Goal: Browse casually

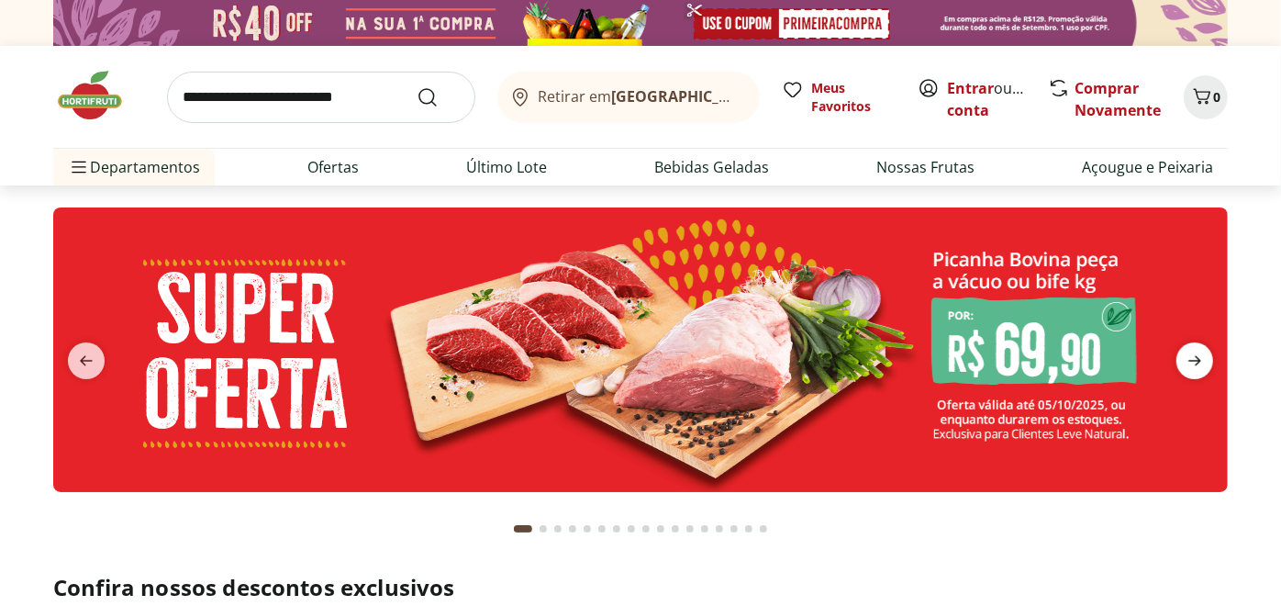
click at [1199, 356] on icon "next" at bounding box center [1195, 361] width 22 height 22
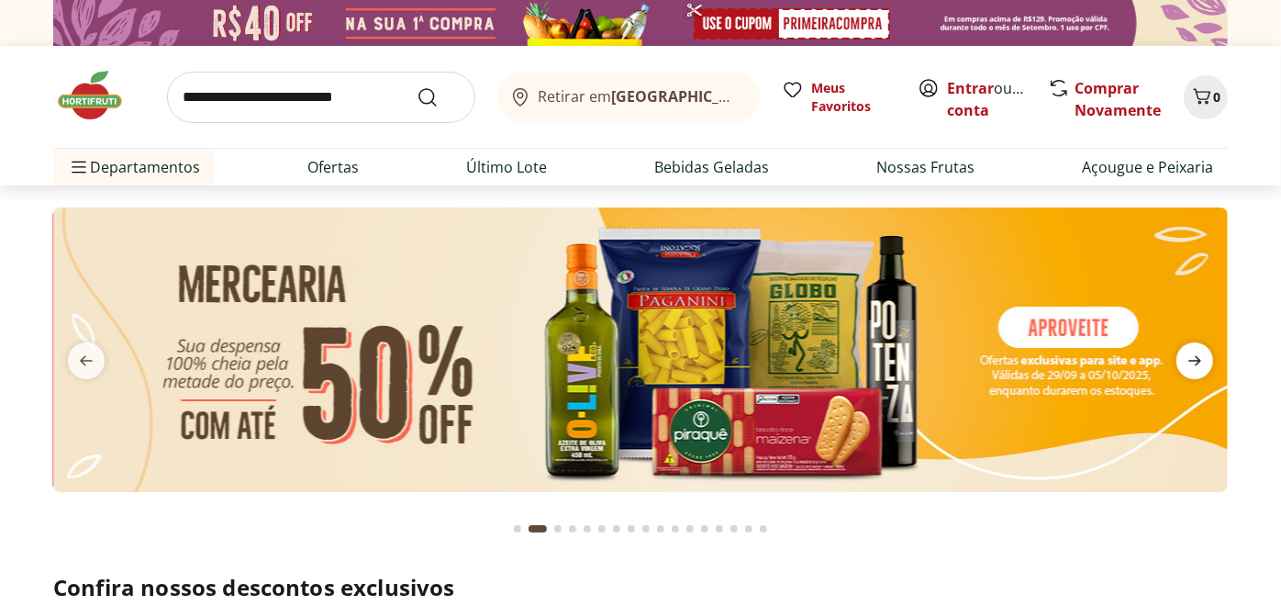
click at [1199, 356] on icon "next" at bounding box center [1195, 361] width 22 height 22
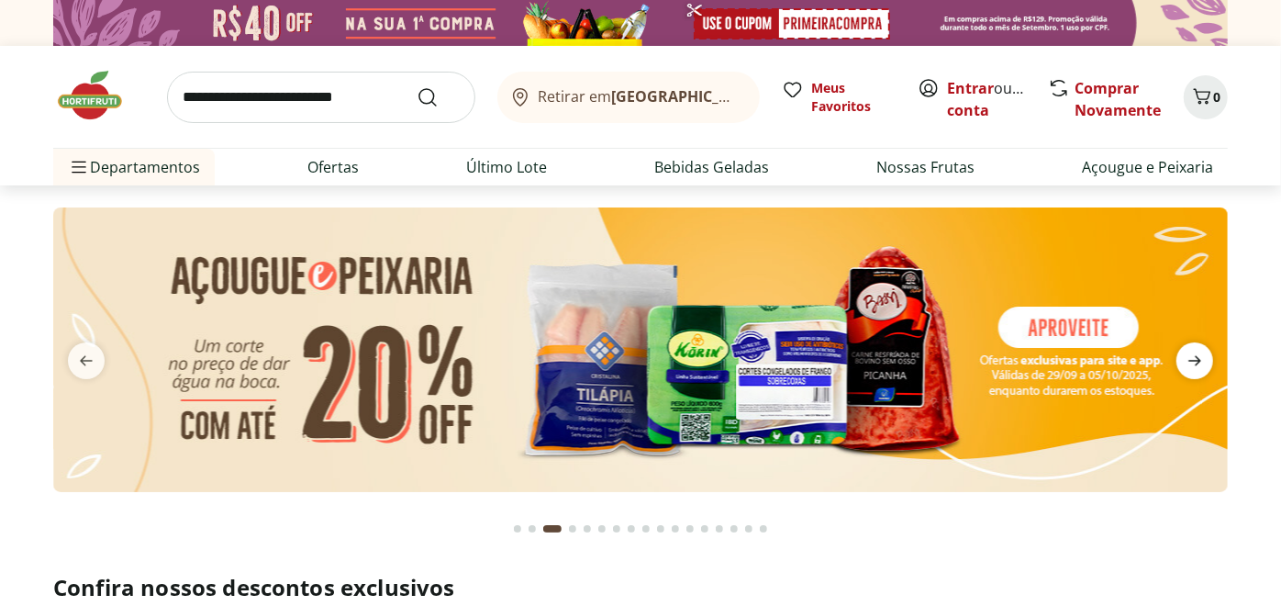
click at [1199, 356] on icon "next" at bounding box center [1195, 361] width 22 height 22
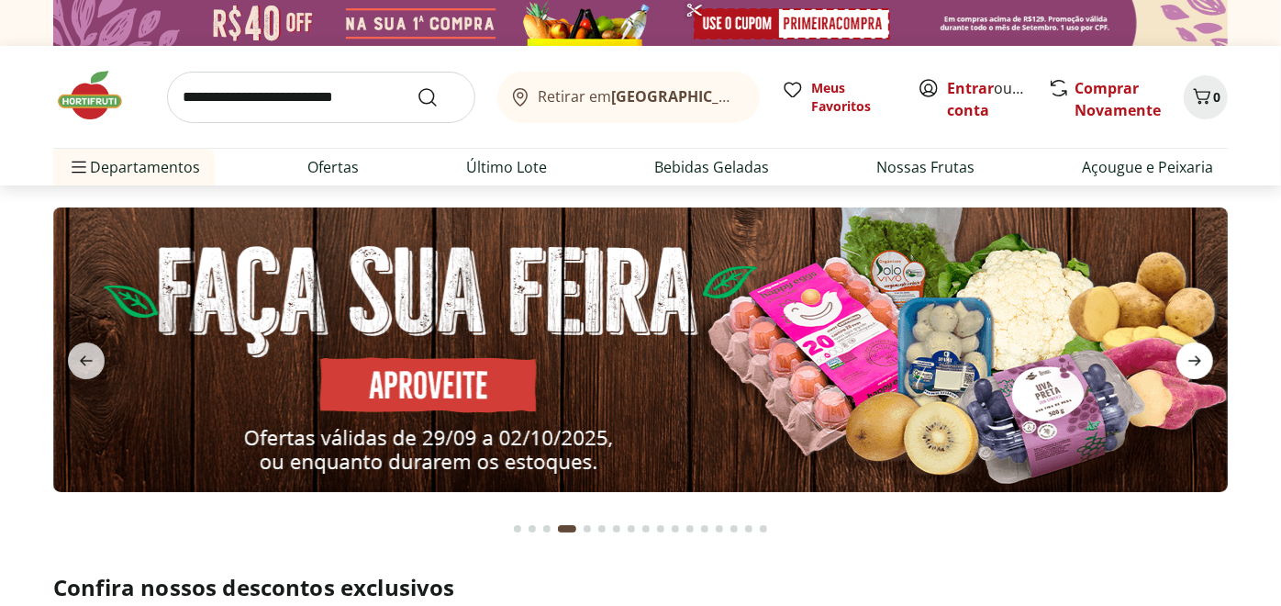
click at [1199, 356] on icon "next" at bounding box center [1195, 361] width 22 height 22
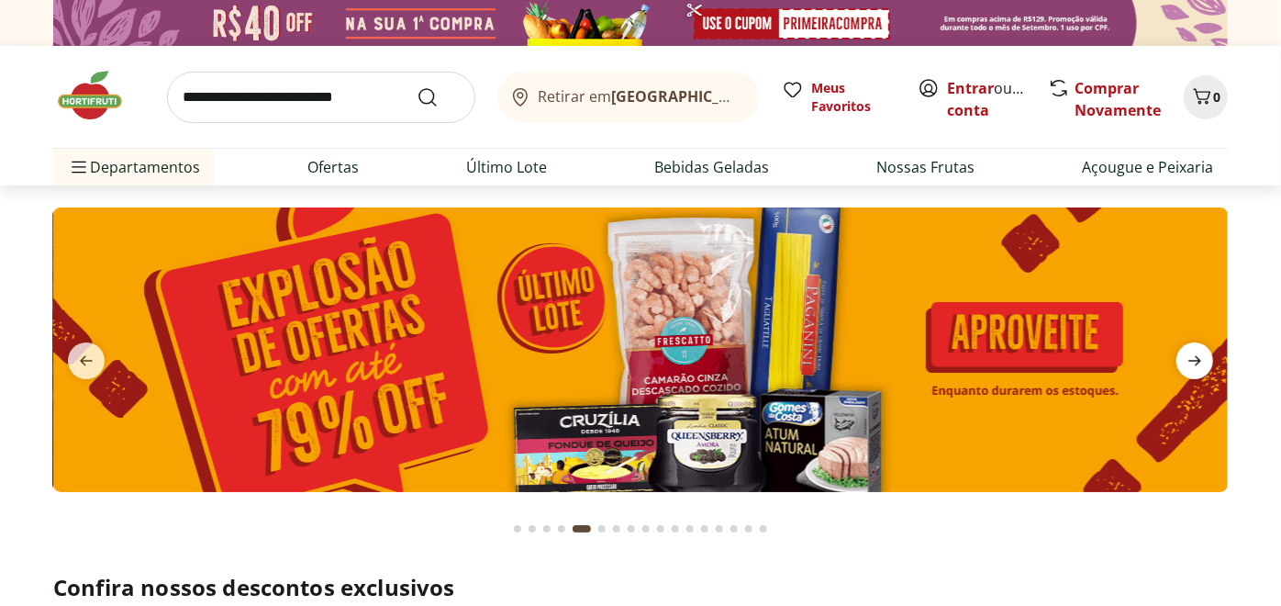
click at [1199, 356] on icon "next" at bounding box center [1195, 361] width 22 height 22
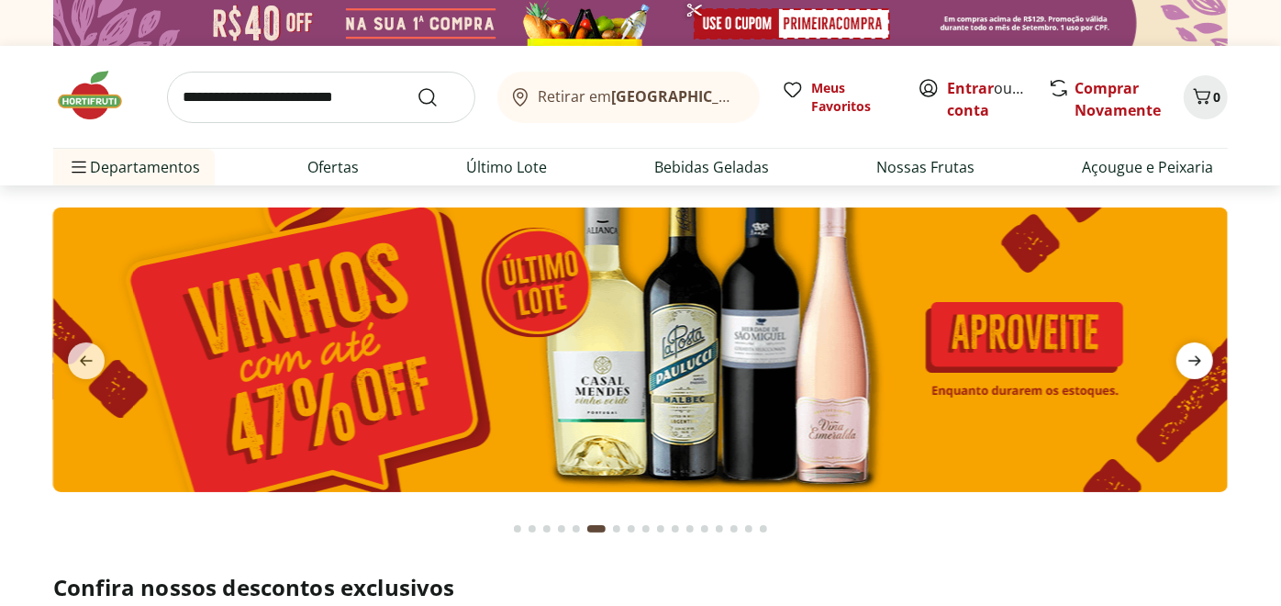
click at [1199, 356] on icon "next" at bounding box center [1195, 361] width 22 height 22
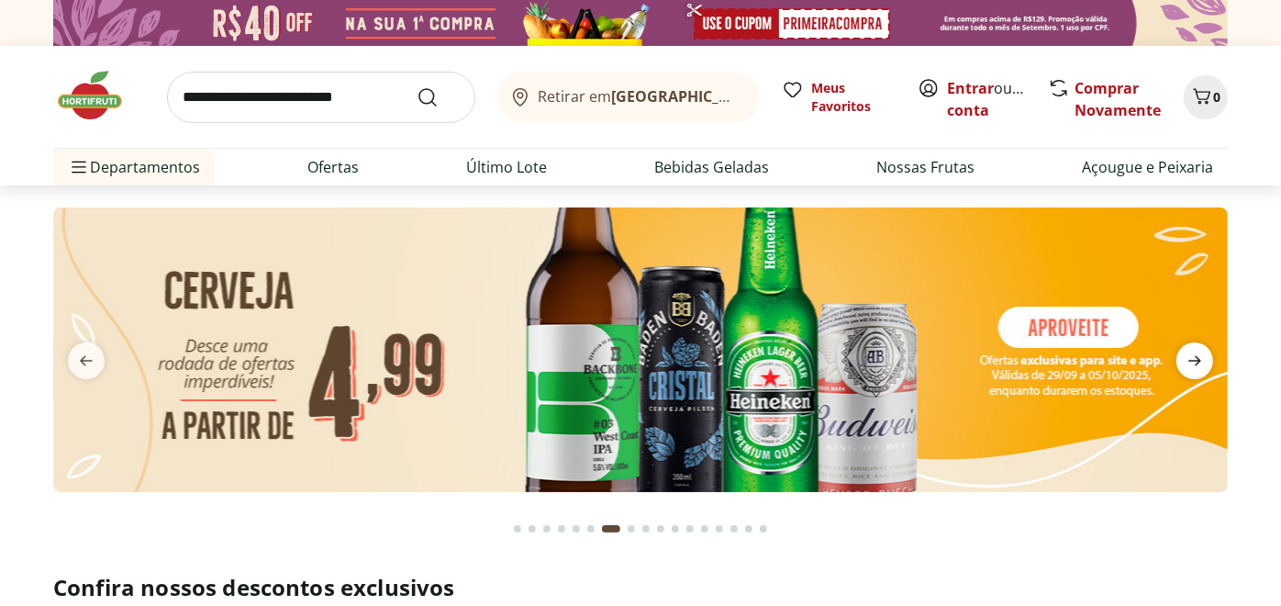
click at [1199, 356] on icon "next" at bounding box center [1195, 361] width 22 height 22
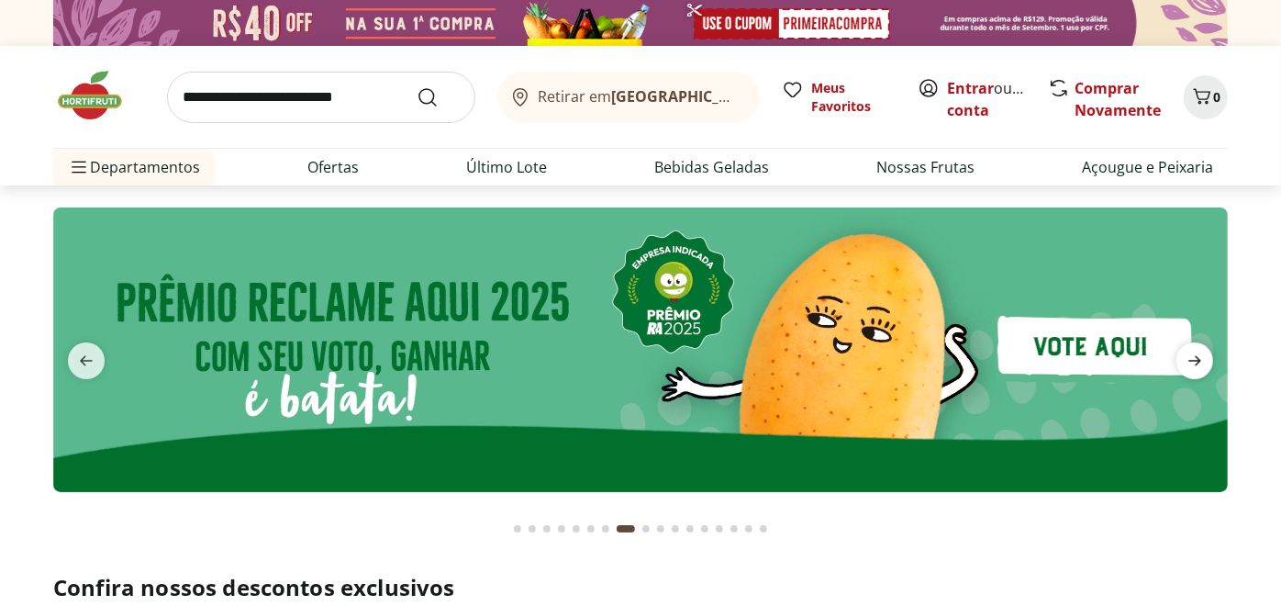
click at [1199, 356] on icon "next" at bounding box center [1195, 361] width 22 height 22
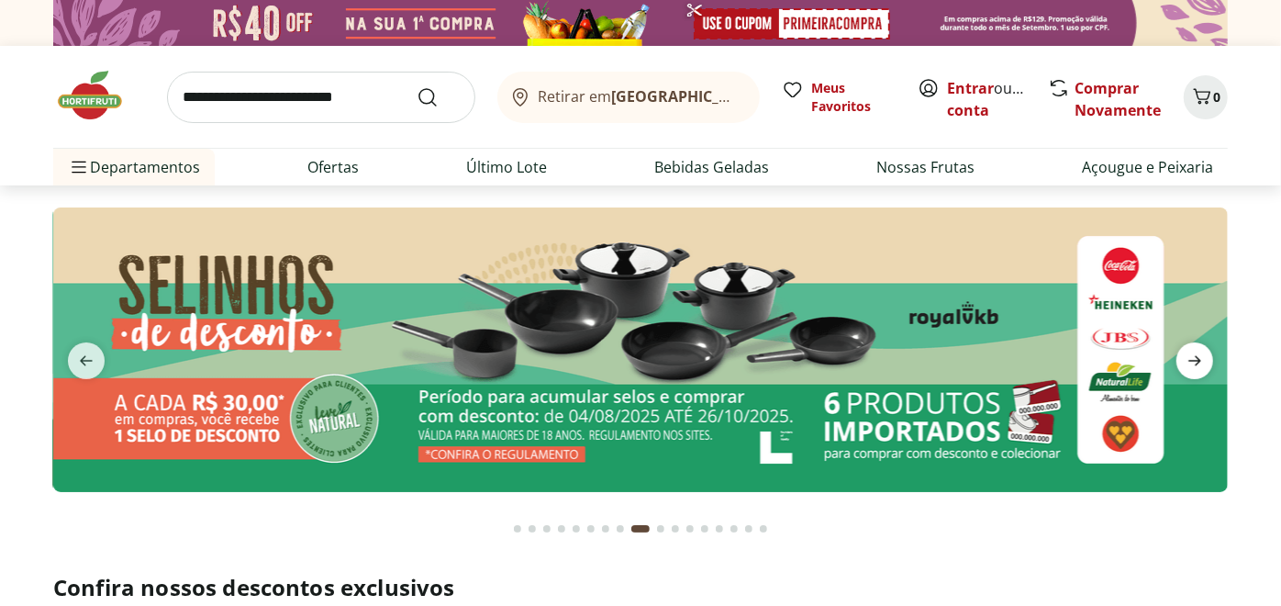
click at [1199, 356] on icon "next" at bounding box center [1195, 361] width 22 height 22
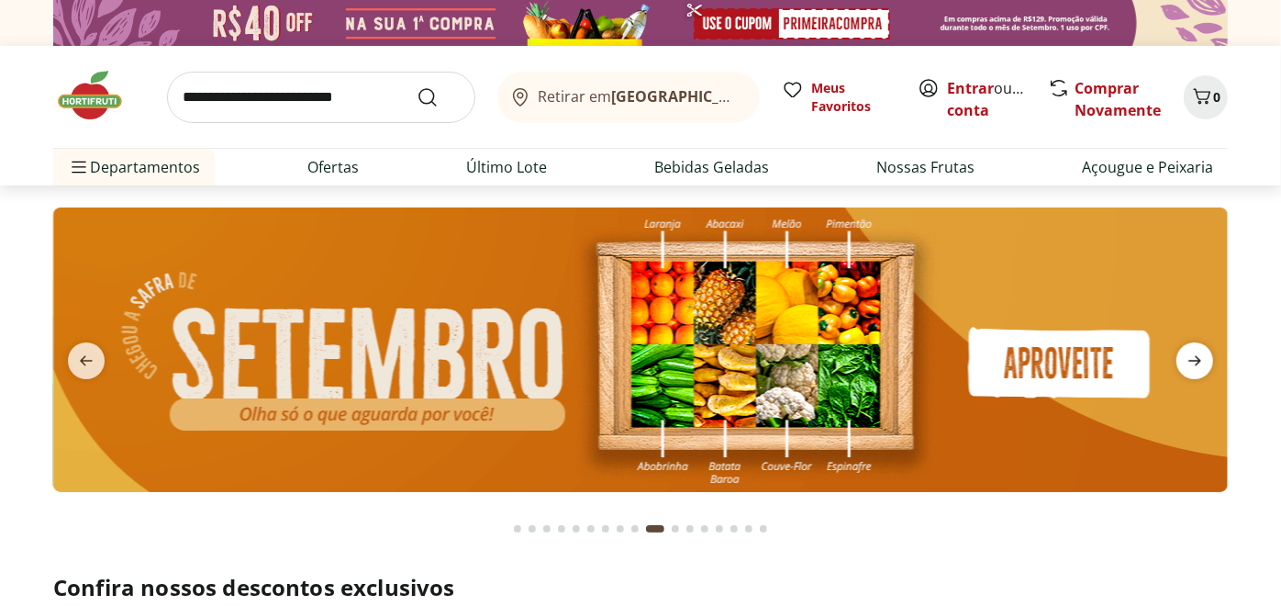
click at [1199, 356] on icon "next" at bounding box center [1195, 361] width 22 height 22
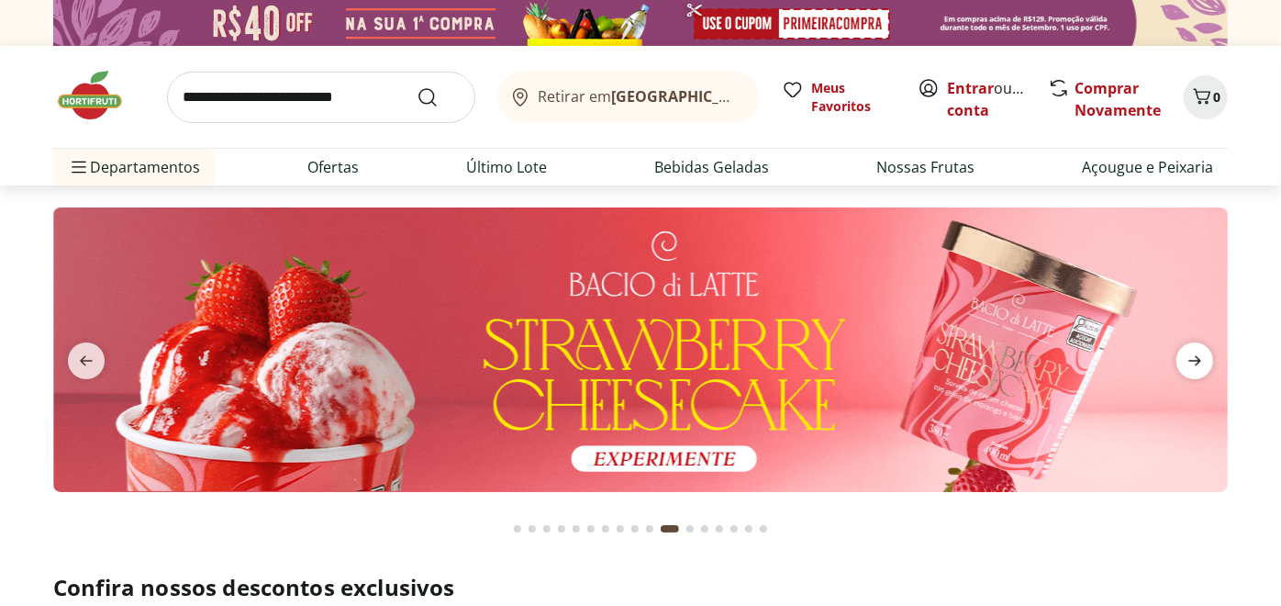
click at [1199, 356] on icon "next" at bounding box center [1195, 361] width 22 height 22
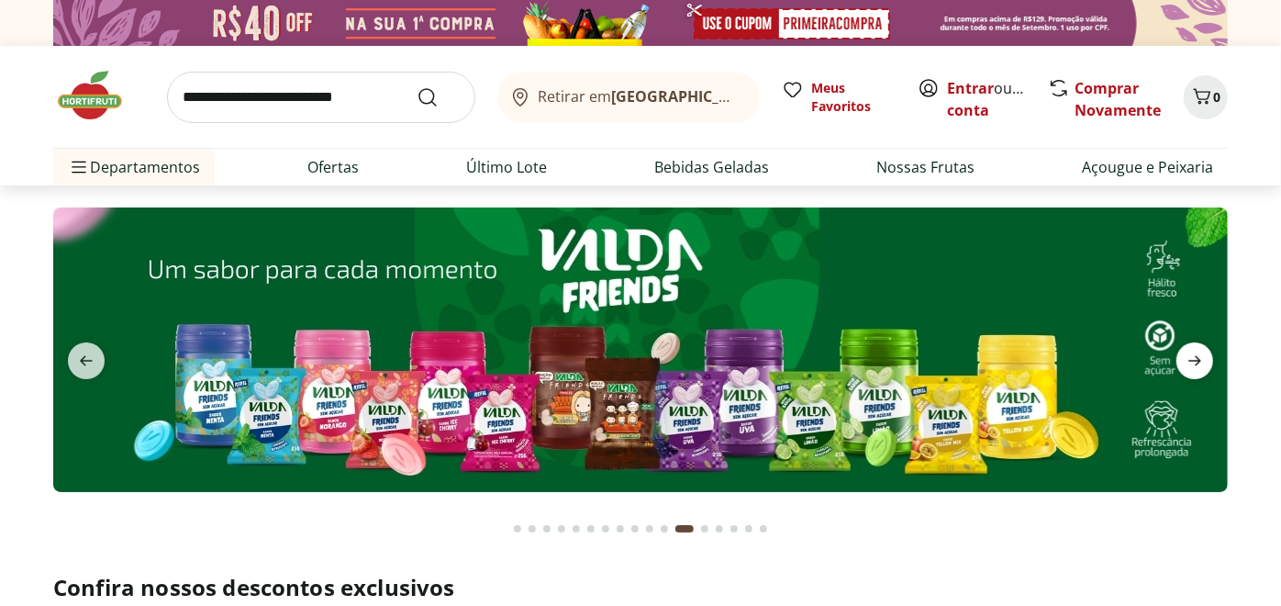
click at [1199, 356] on icon "next" at bounding box center [1195, 361] width 22 height 22
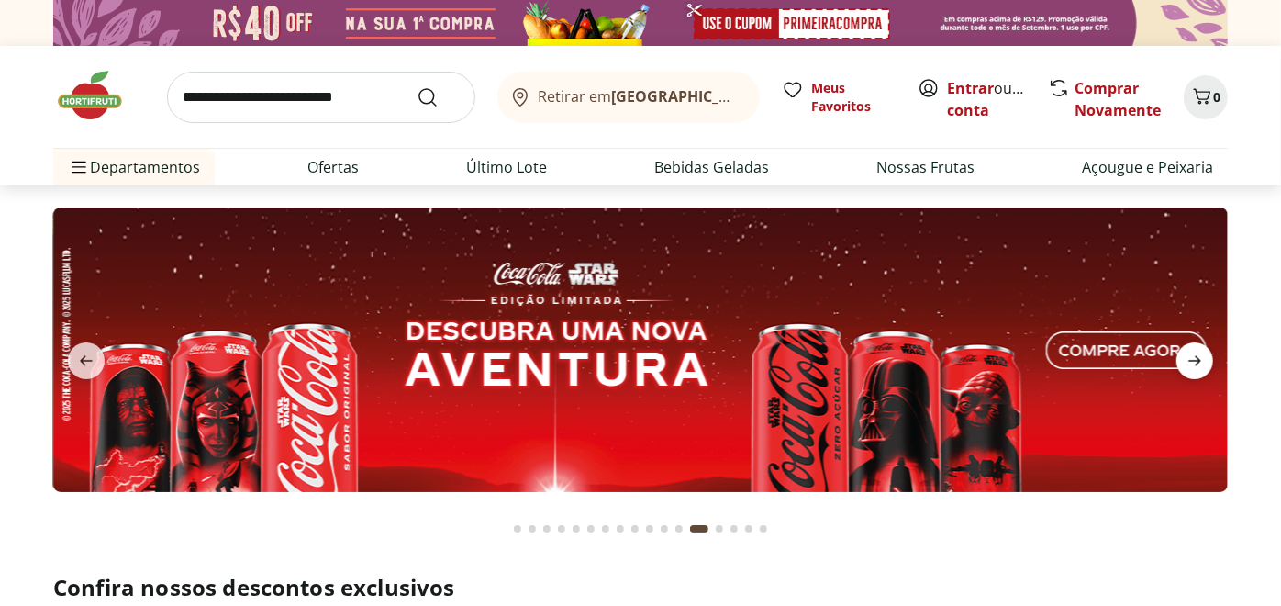
click at [1199, 356] on icon "next" at bounding box center [1195, 361] width 22 height 22
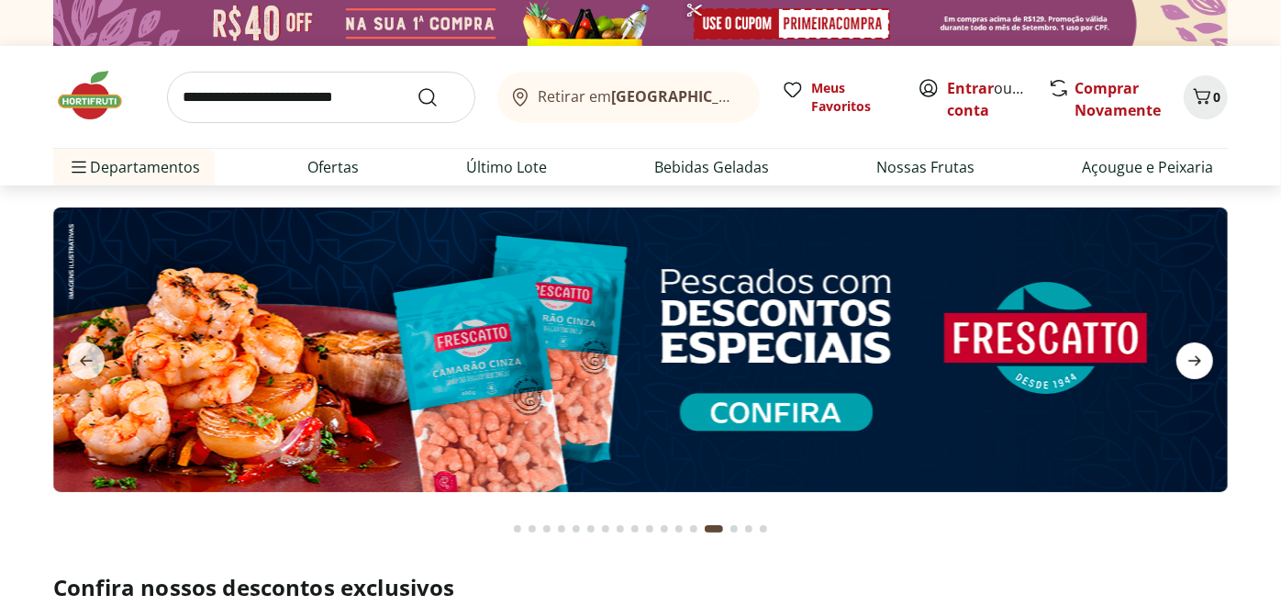
click at [1199, 356] on icon "next" at bounding box center [1195, 361] width 22 height 22
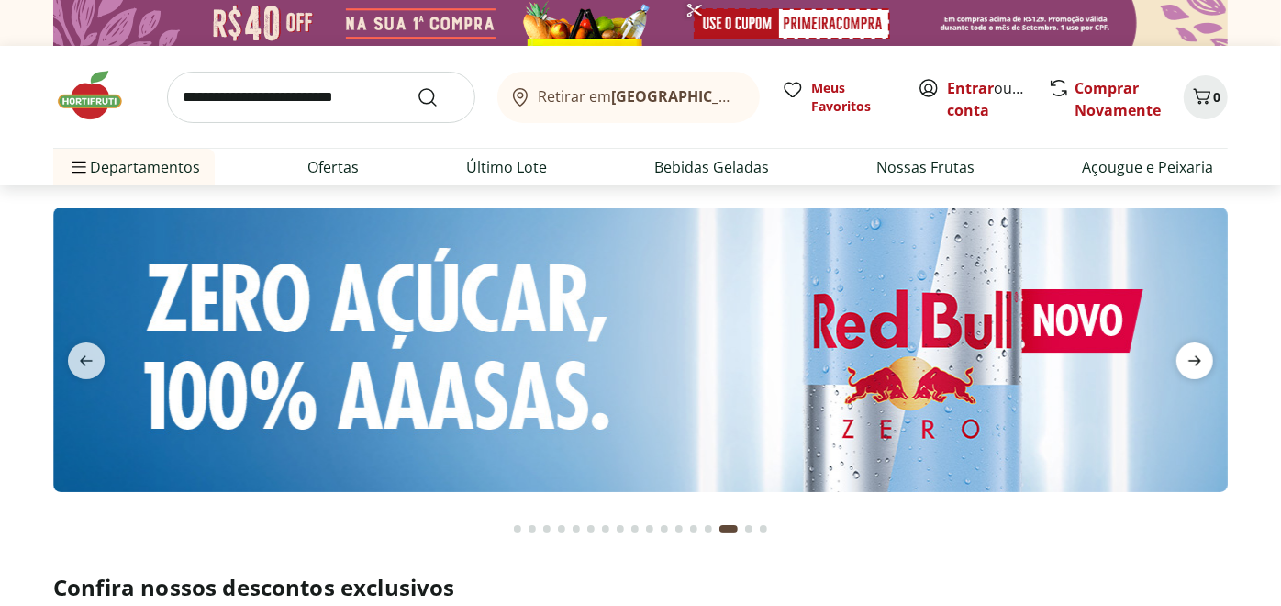
click at [1199, 356] on icon "next" at bounding box center [1195, 361] width 22 height 22
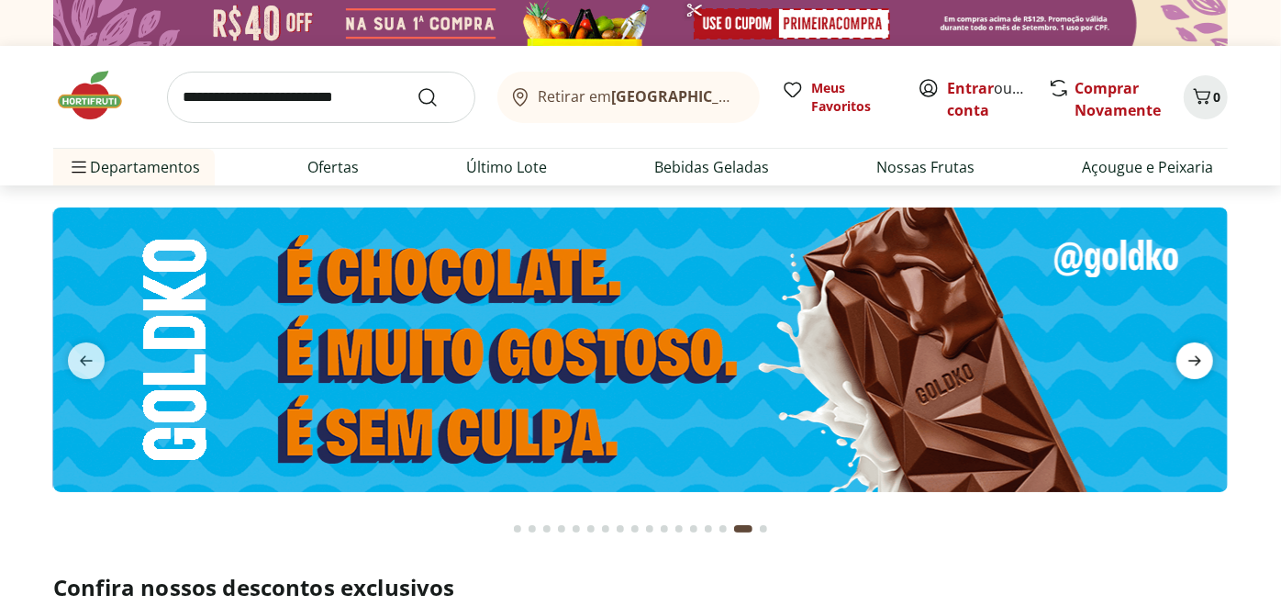
click at [1199, 356] on icon "next" at bounding box center [1195, 361] width 22 height 22
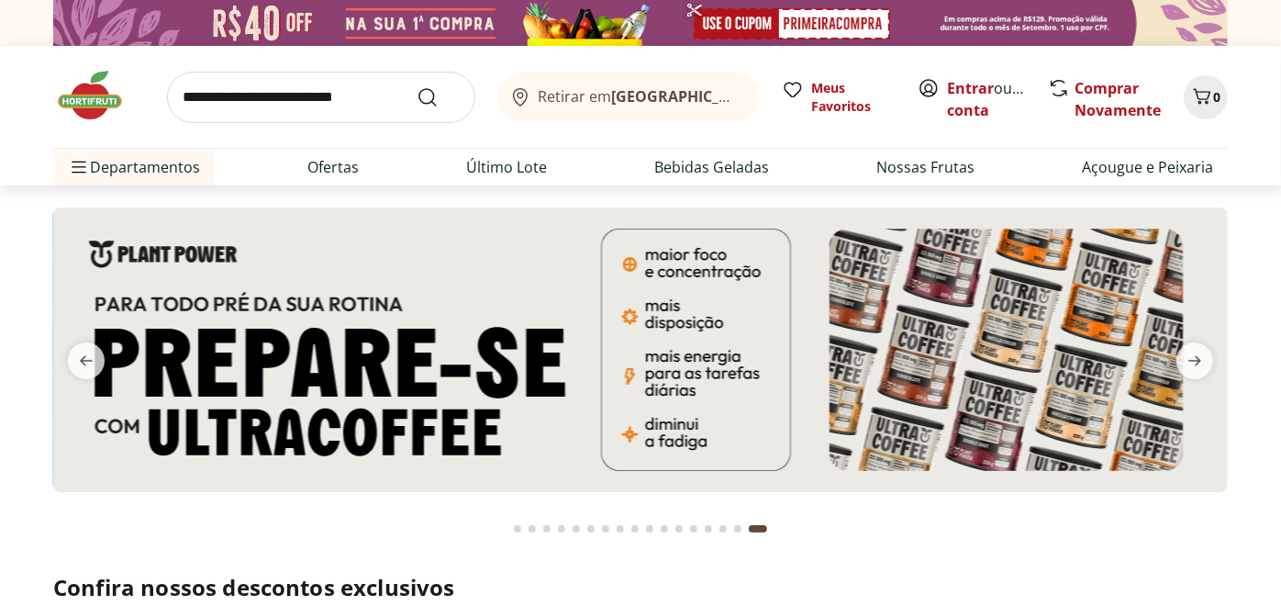
click at [514, 527] on div "Go to page 1 from fs-carousel" at bounding box center [517, 528] width 7 height 7
click at [516, 530] on div "Go to page 1 from fs-carousel" at bounding box center [517, 528] width 7 height 7
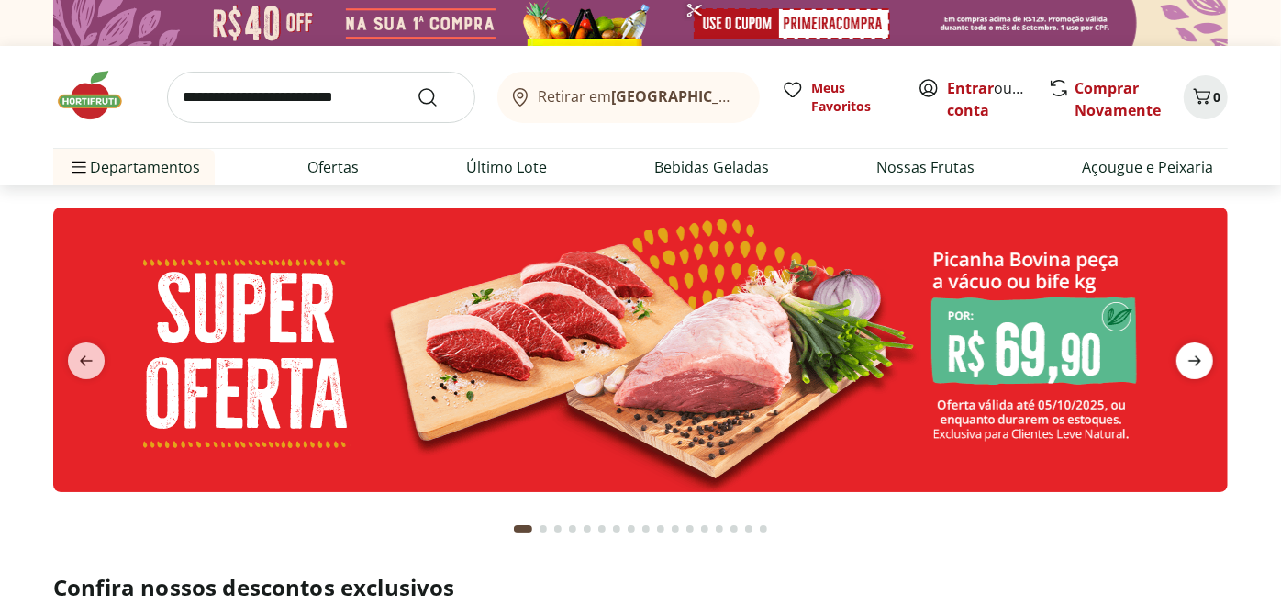
click at [1187, 365] on icon "next" at bounding box center [1195, 361] width 22 height 22
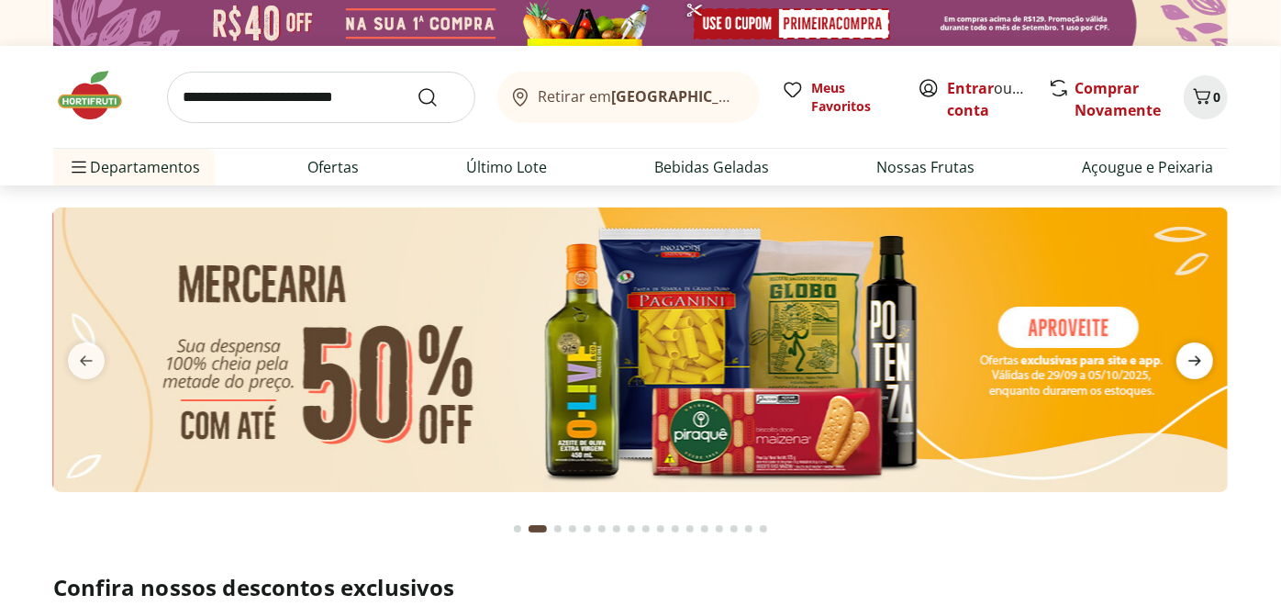
click at [1187, 365] on icon "next" at bounding box center [1195, 361] width 22 height 22
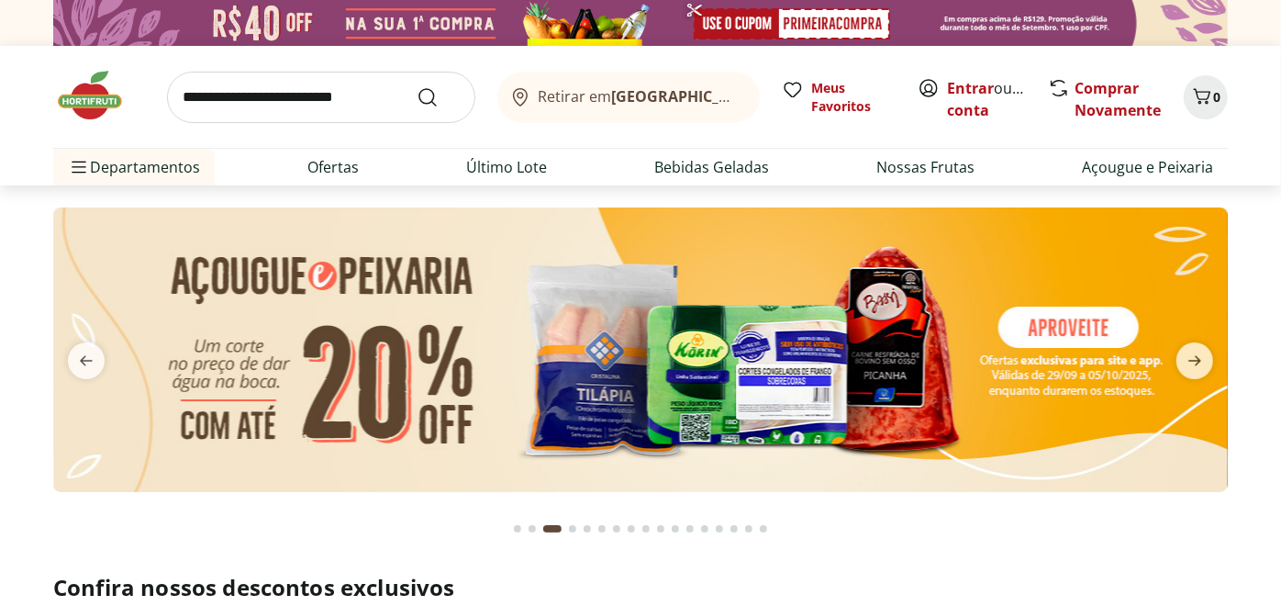
click at [518, 530] on div "Go to page 1 from fs-carousel" at bounding box center [517, 528] width 7 height 7
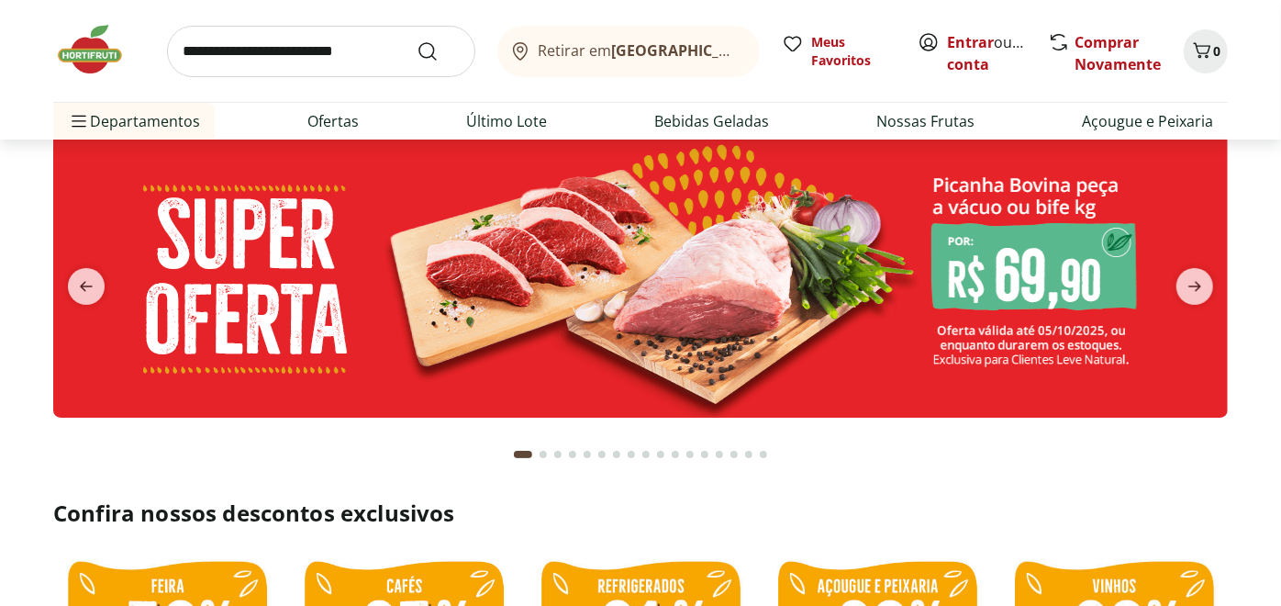
scroll to position [49, 0]
